Goal: Find contact information: Find contact information

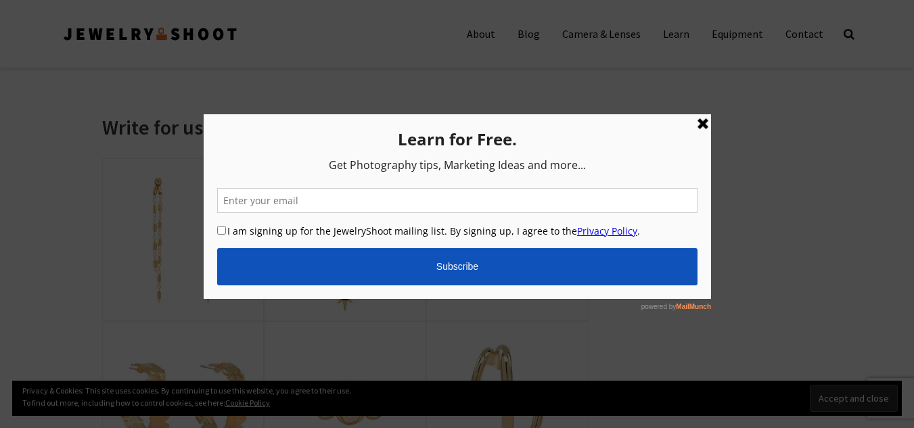
click at [700, 125] on link at bounding box center [702, 124] width 16 height 16
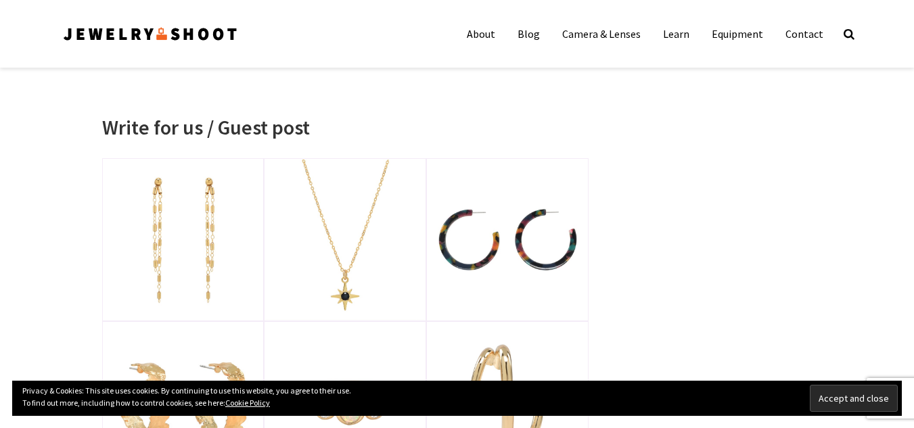
scroll to position [1708, 0]
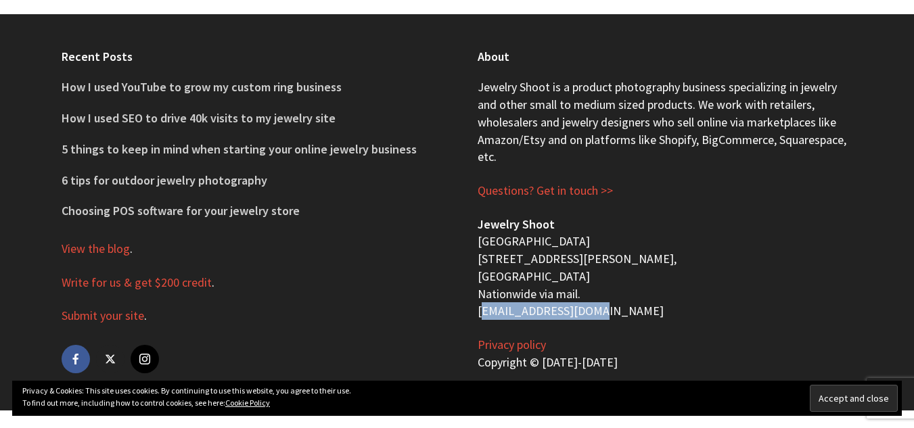
drag, startPoint x: 469, startPoint y: 308, endPoint x: 595, endPoint y: 312, distance: 125.8
click at [595, 312] on div "About Jewelry Shoot is a product photography business specializing in jewelry a…" at bounding box center [665, 212] width 416 height 396
copy p "[EMAIL_ADDRESS][DOMAIN_NAME]"
click at [463, 249] on div "About Jewelry Shoot is a product photography business specializing in jewelry a…" at bounding box center [665, 212] width 416 height 396
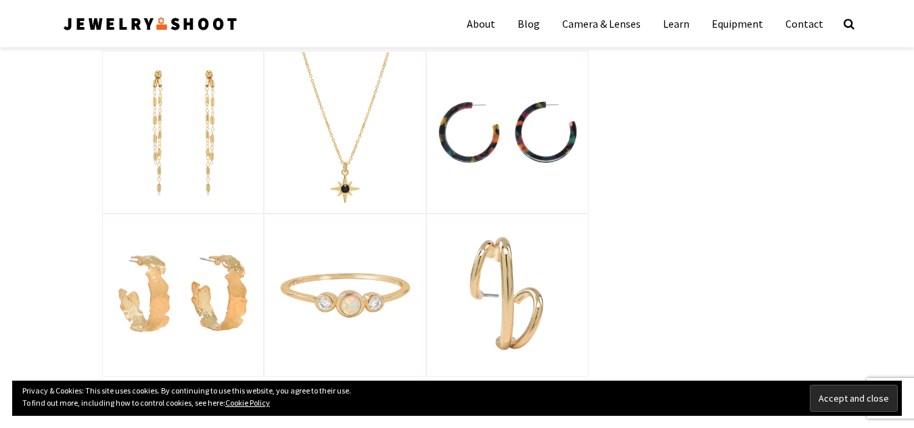
scroll to position [0, 0]
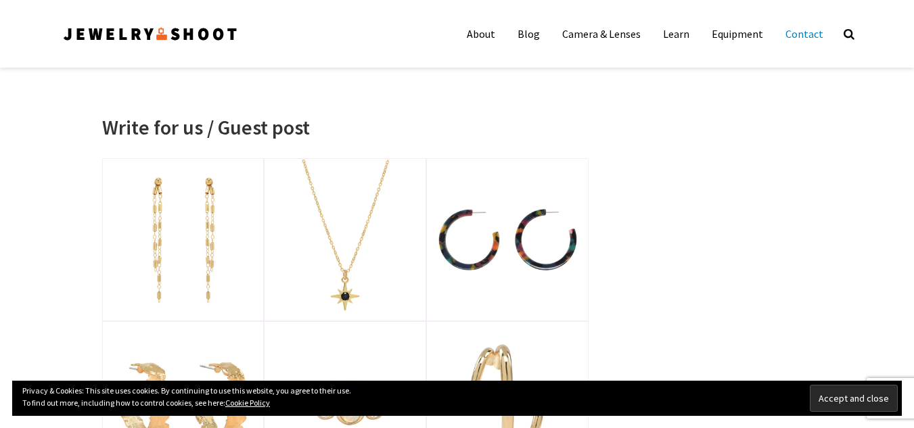
click at [806, 34] on link "Contact" at bounding box center [804, 33] width 58 height 27
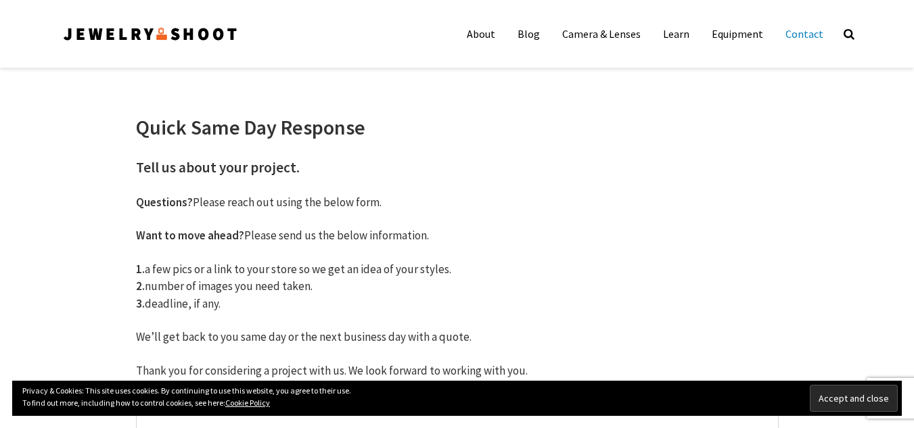
scroll to position [904, 0]
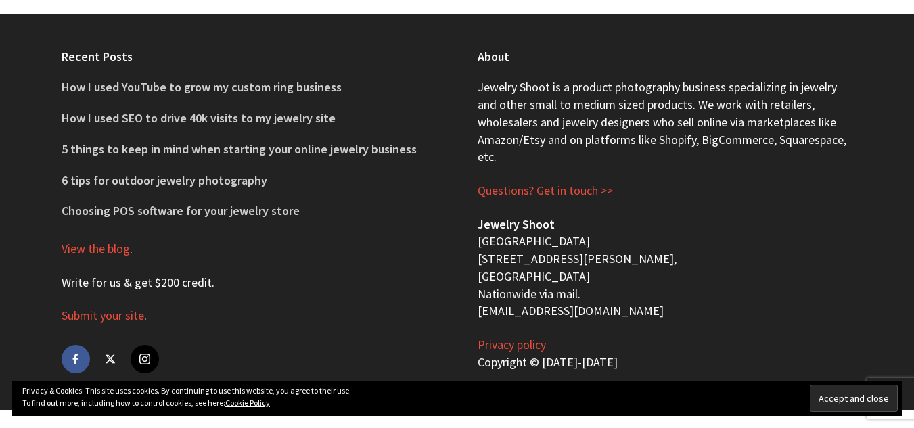
click at [179, 279] on link "Write for us & get $200 credit" at bounding box center [137, 283] width 150 height 16
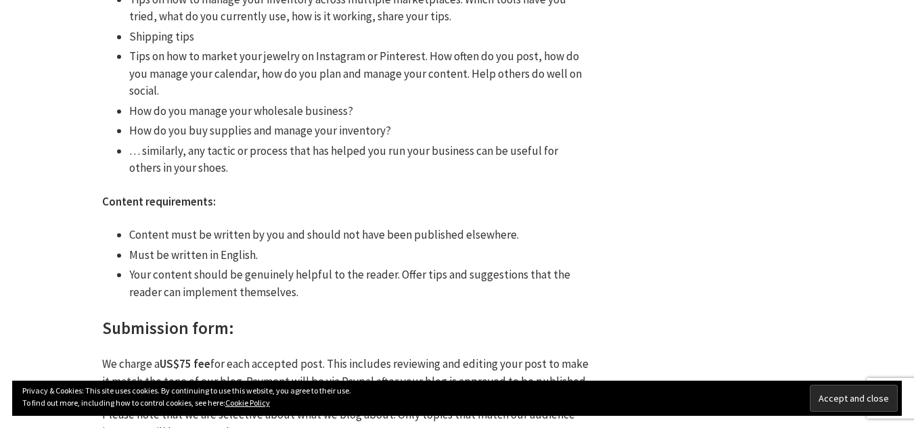
scroll to position [831, 0]
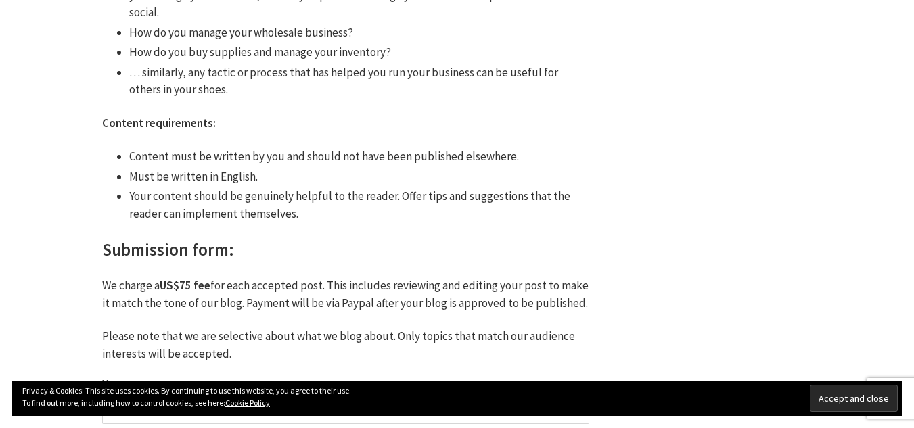
click at [671, 265] on div "Write for us / Guest post We accept relevant guest posts on our blog. Our audie…" at bounding box center [457, 64] width 812 height 1614
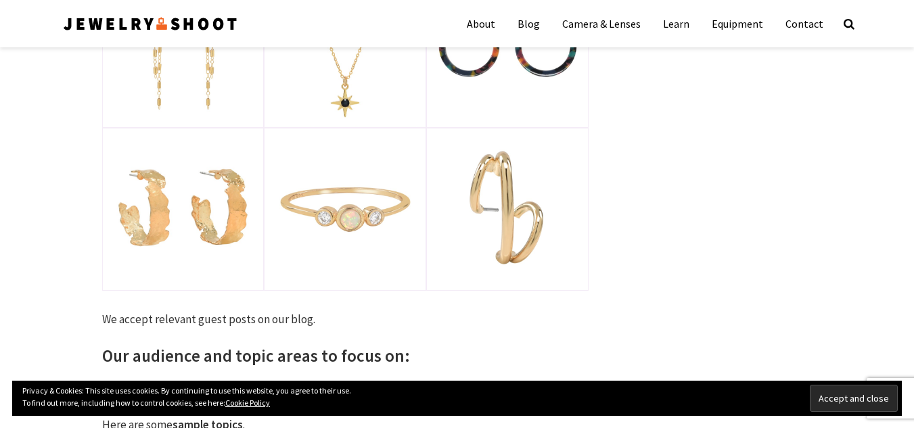
scroll to position [0, 0]
